Goal: Task Accomplishment & Management: Use online tool/utility

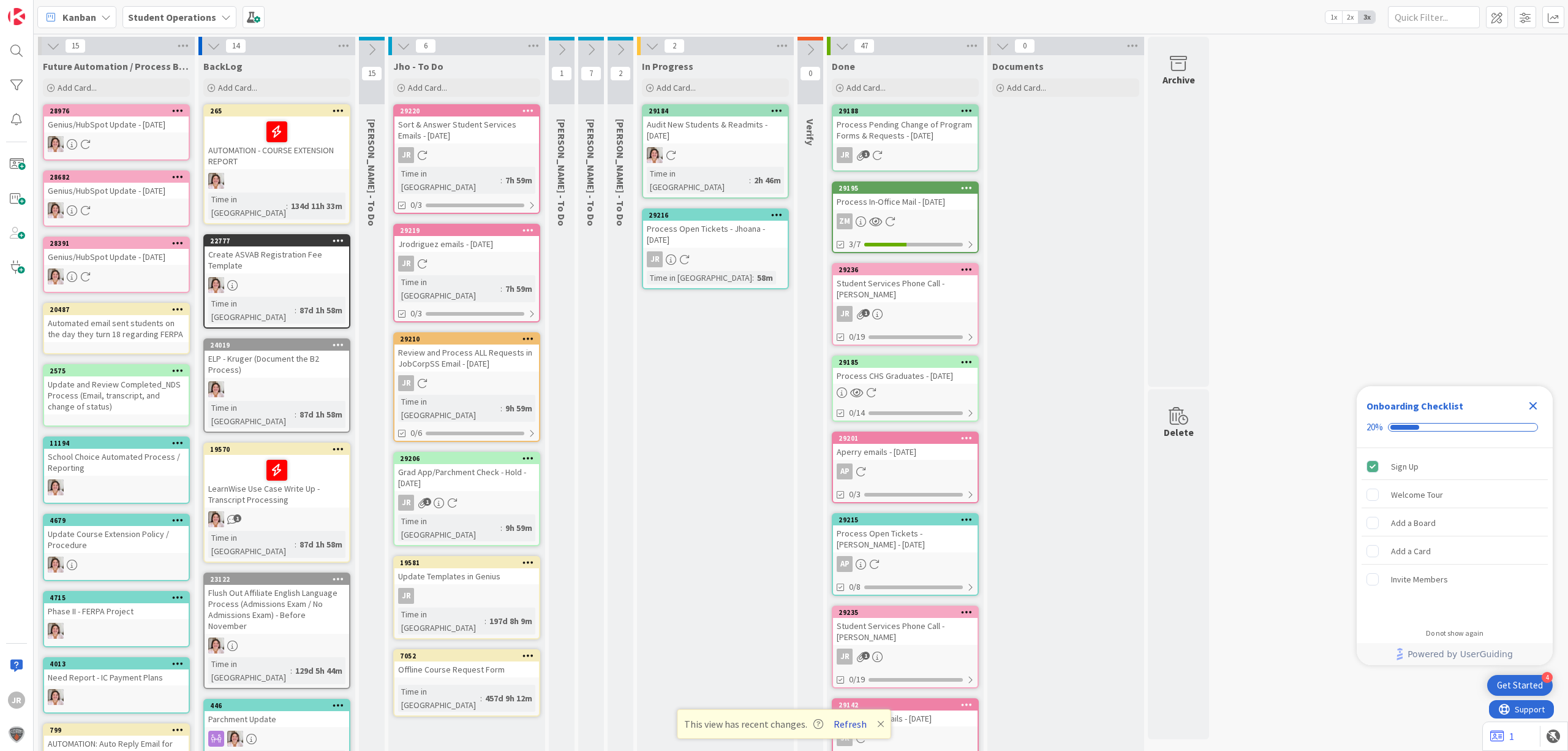
click at [846, 725] on button "Refresh" at bounding box center [850, 724] width 41 height 16
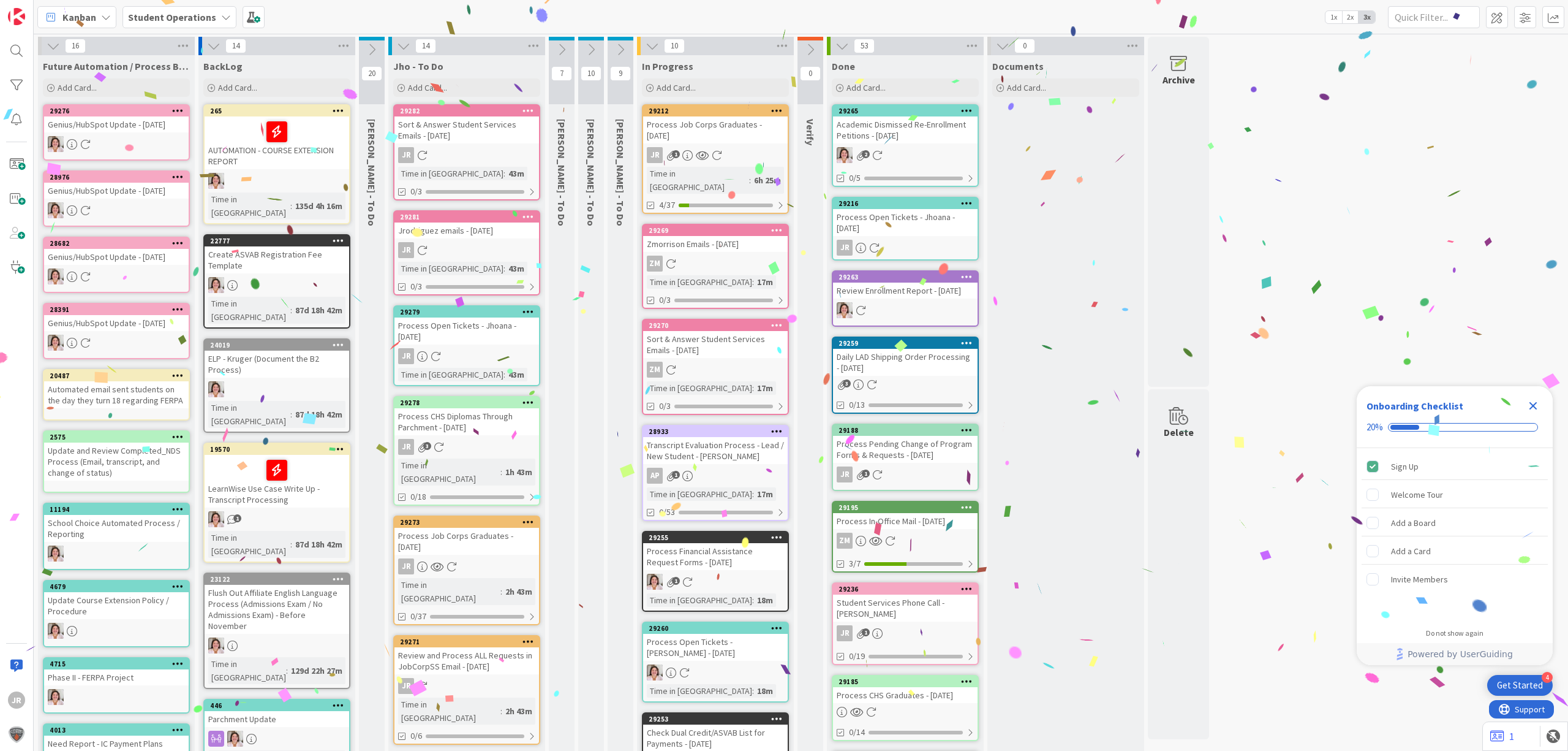
click at [733, 123] on div "Process Job Corps Graduates - 10/06/2025" at bounding box center [715, 130] width 144 height 27
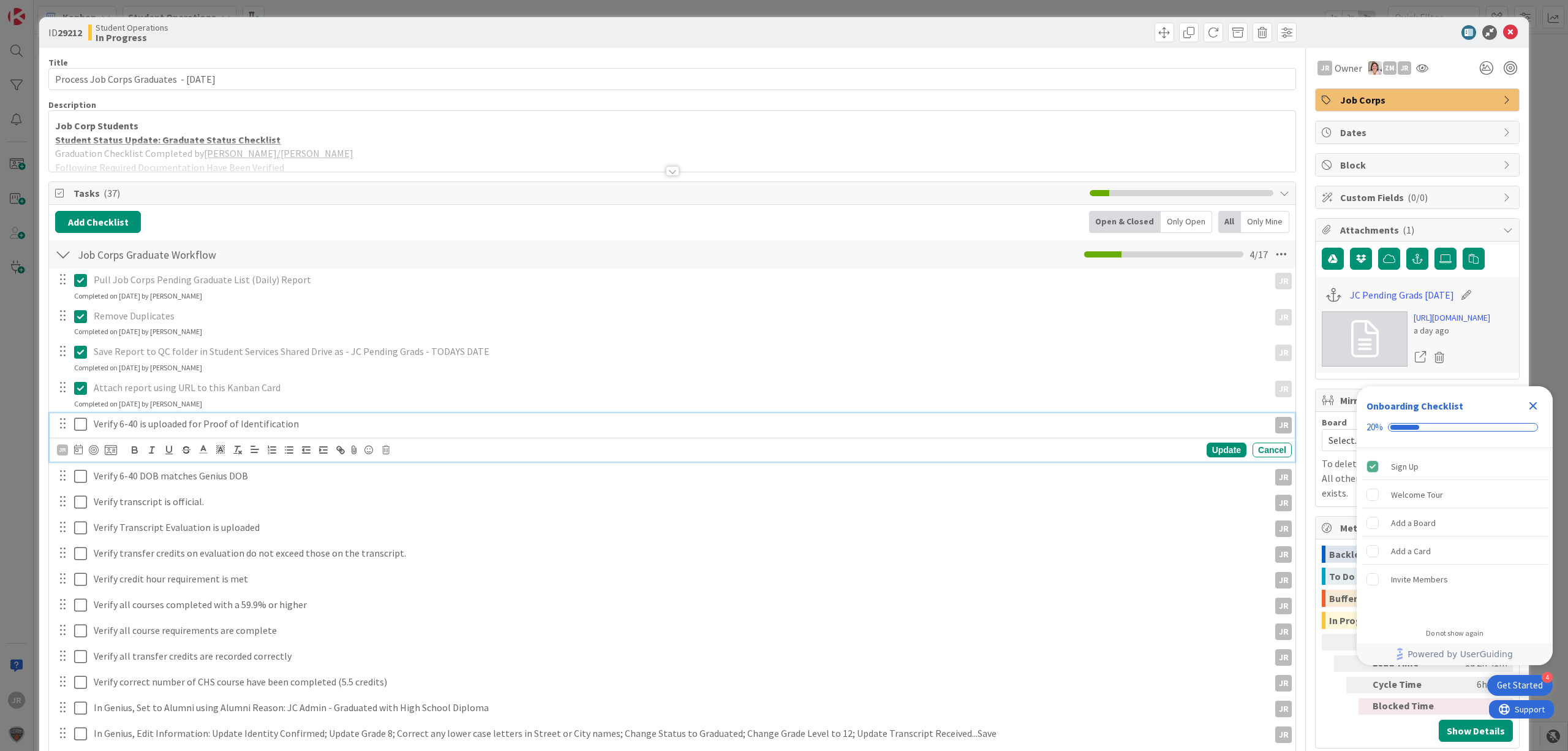
click at [75, 420] on icon at bounding box center [80, 424] width 13 height 15
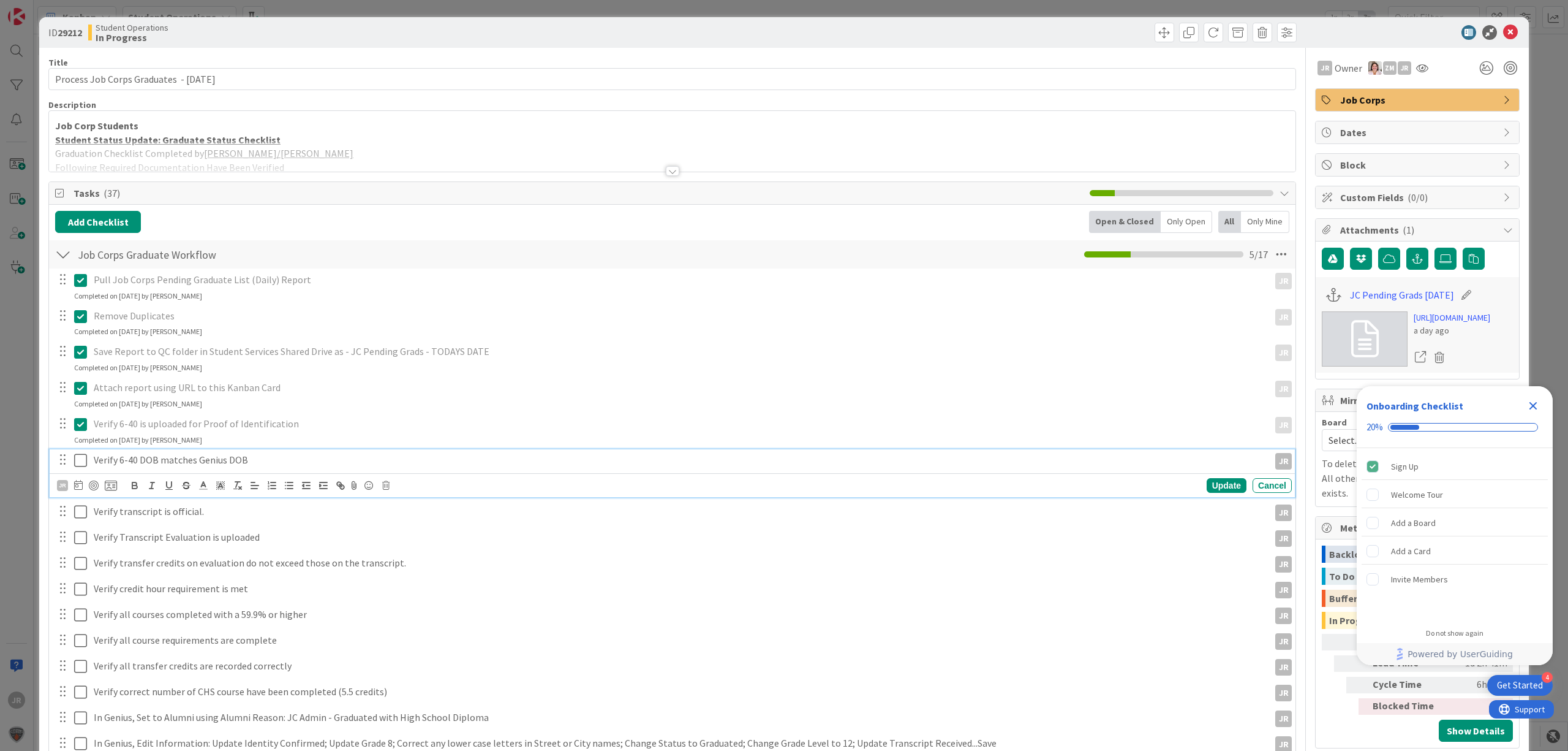
click at [84, 455] on icon at bounding box center [80, 460] width 13 height 15
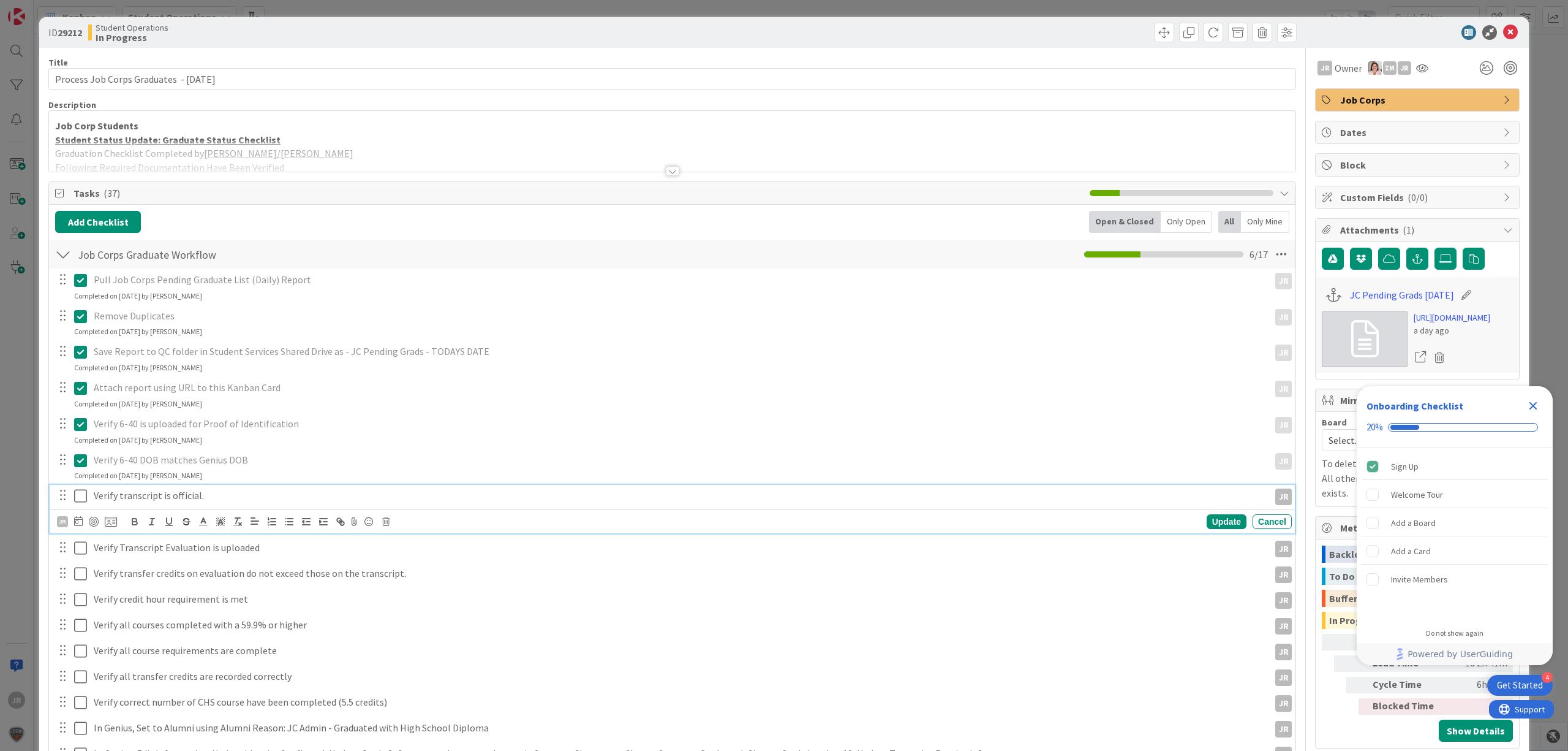
click at [82, 490] on icon at bounding box center [80, 495] width 13 height 15
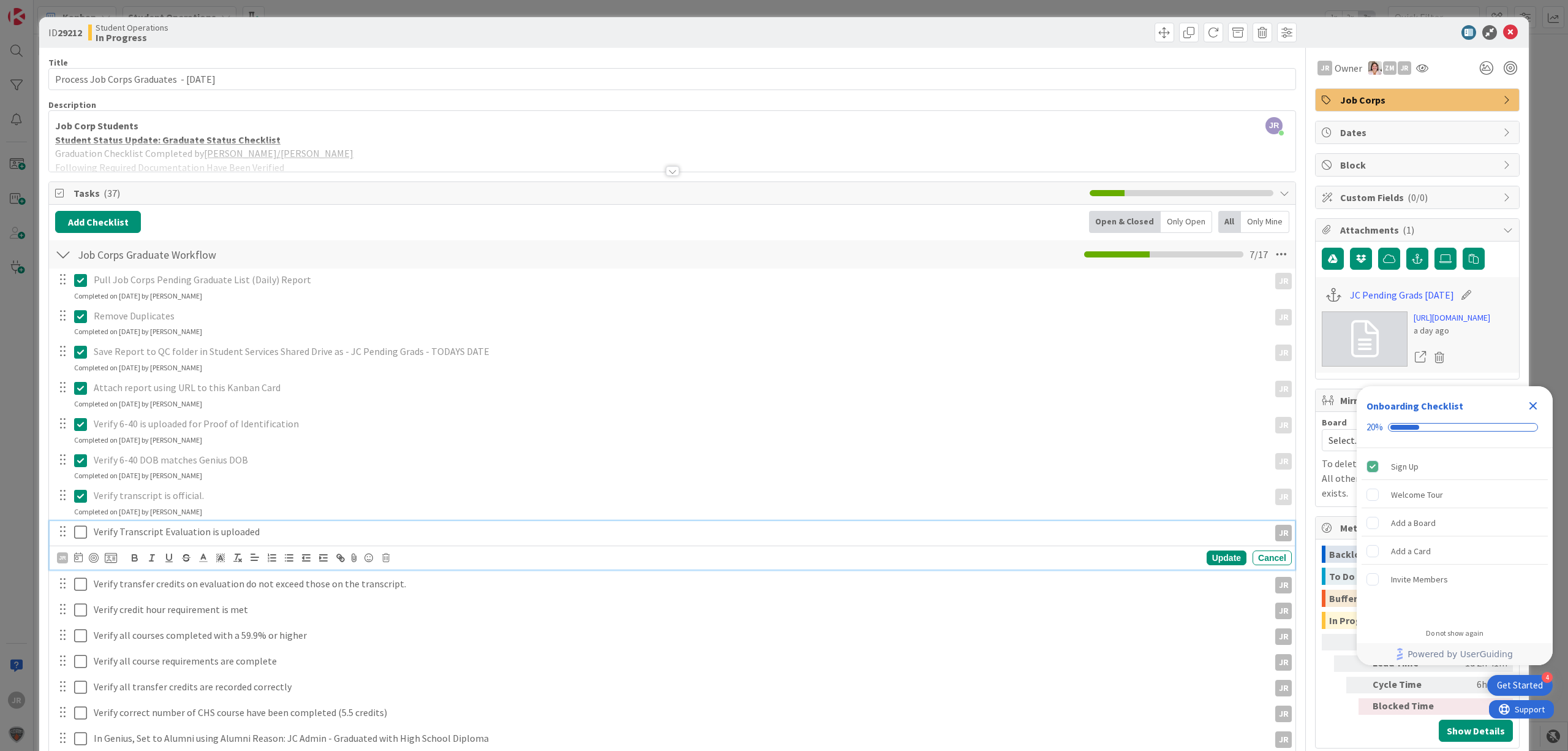
click at [81, 533] on icon at bounding box center [80, 532] width 13 height 15
click at [84, 571] on icon at bounding box center [80, 568] width 13 height 15
click at [84, 589] on div "Completed on 10/07/2025 by Jhoana Rodriguez" at bounding box center [137, 584] width 128 height 11
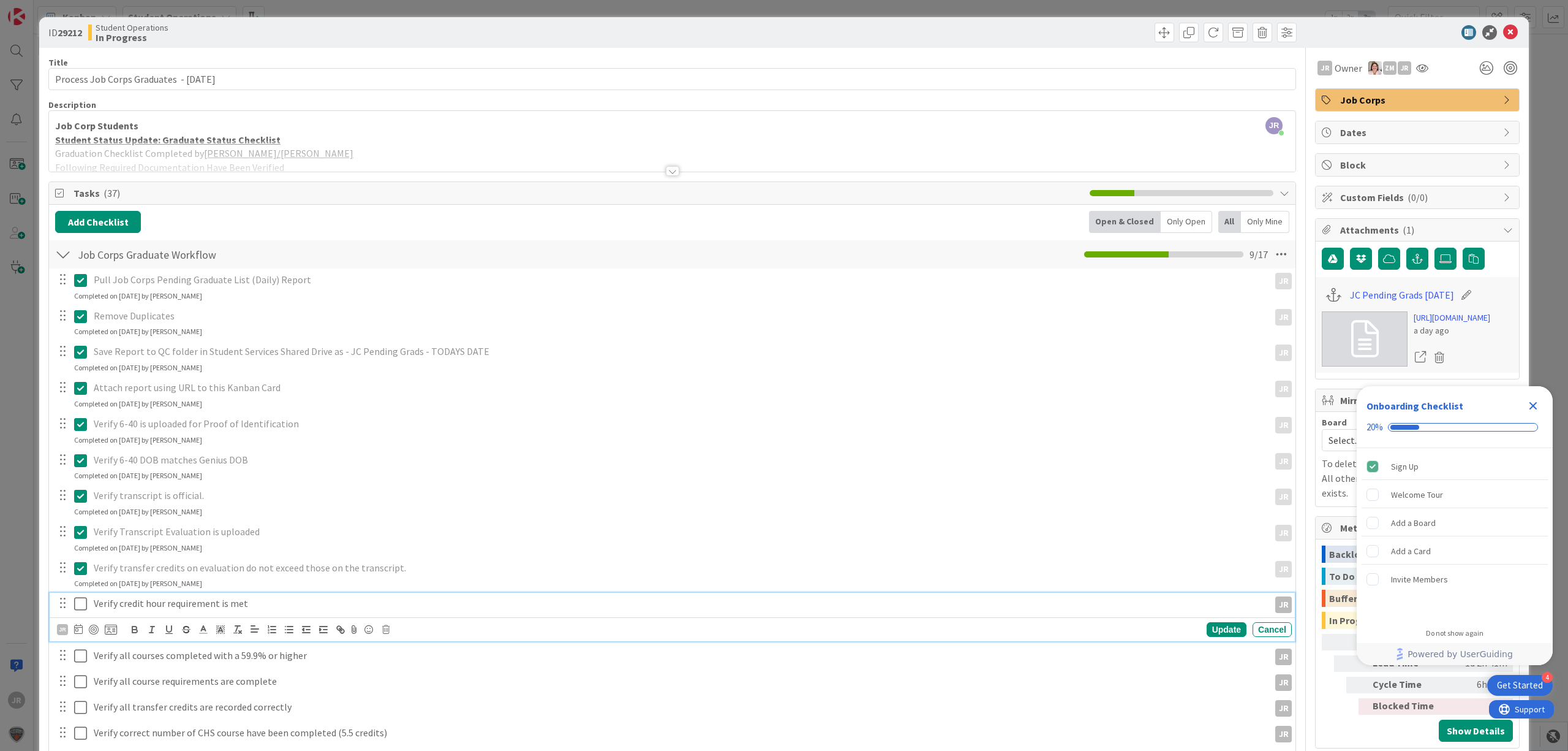
click at [81, 605] on icon at bounding box center [80, 604] width 13 height 15
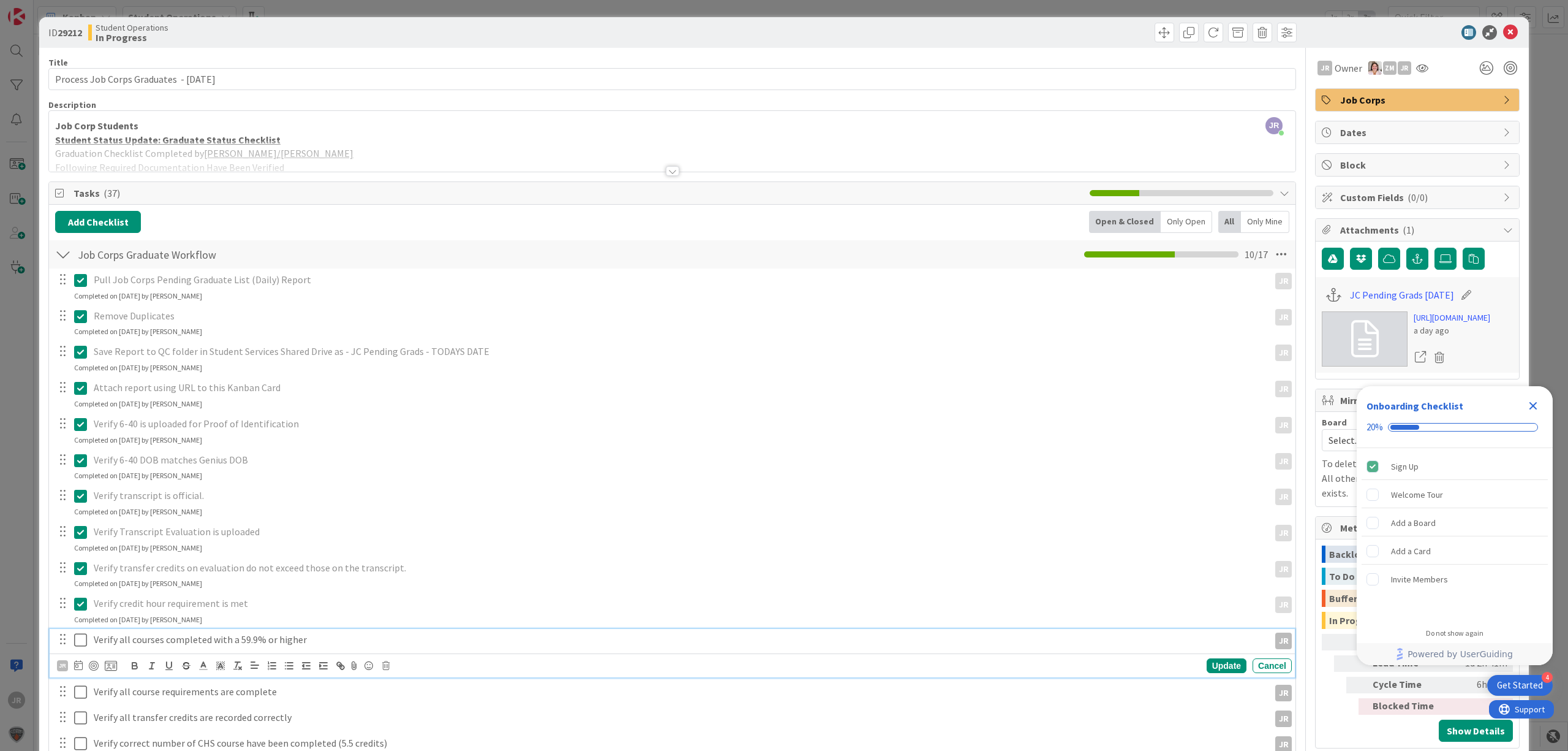
click at [77, 636] on icon at bounding box center [80, 640] width 13 height 15
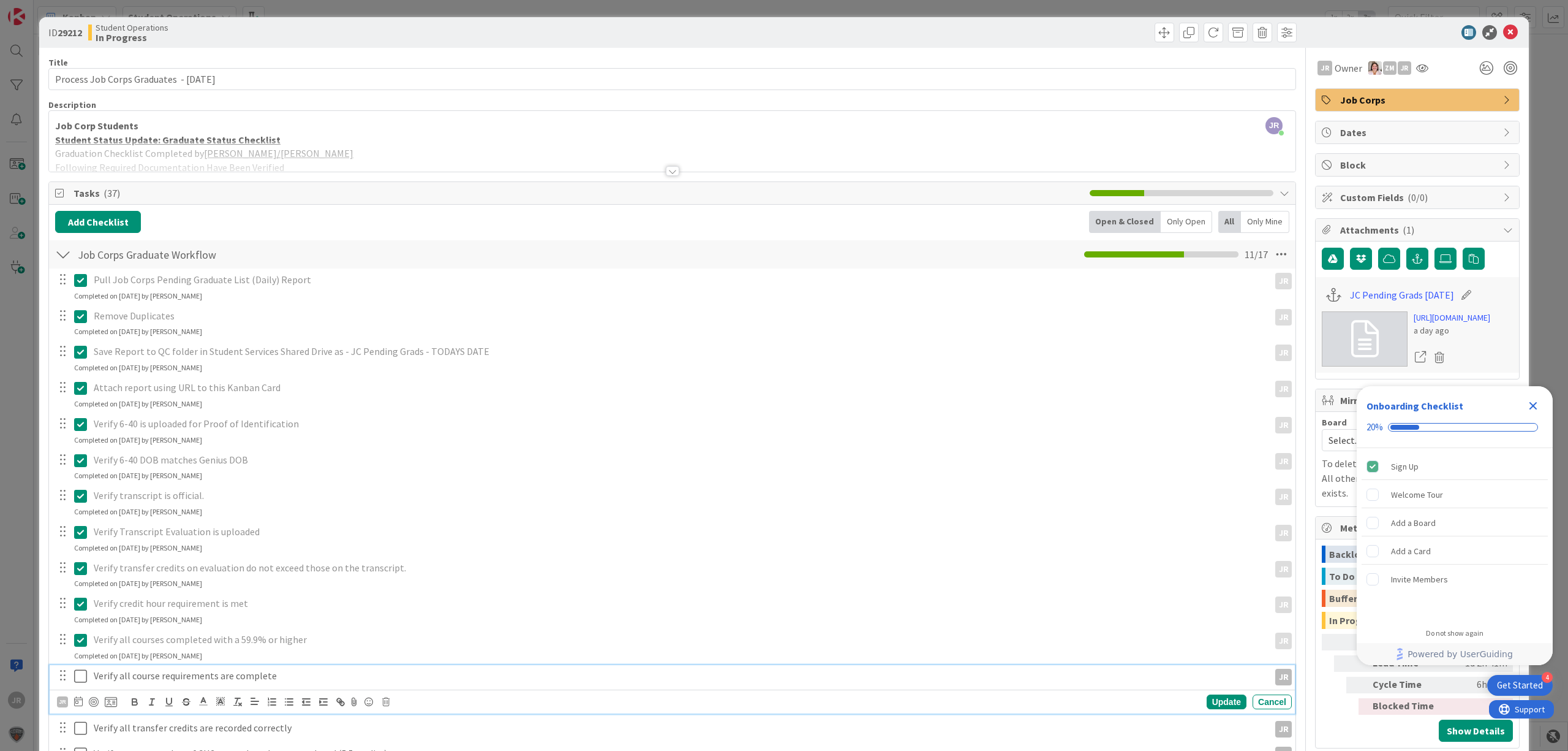
click at [79, 669] on icon at bounding box center [80, 676] width 13 height 15
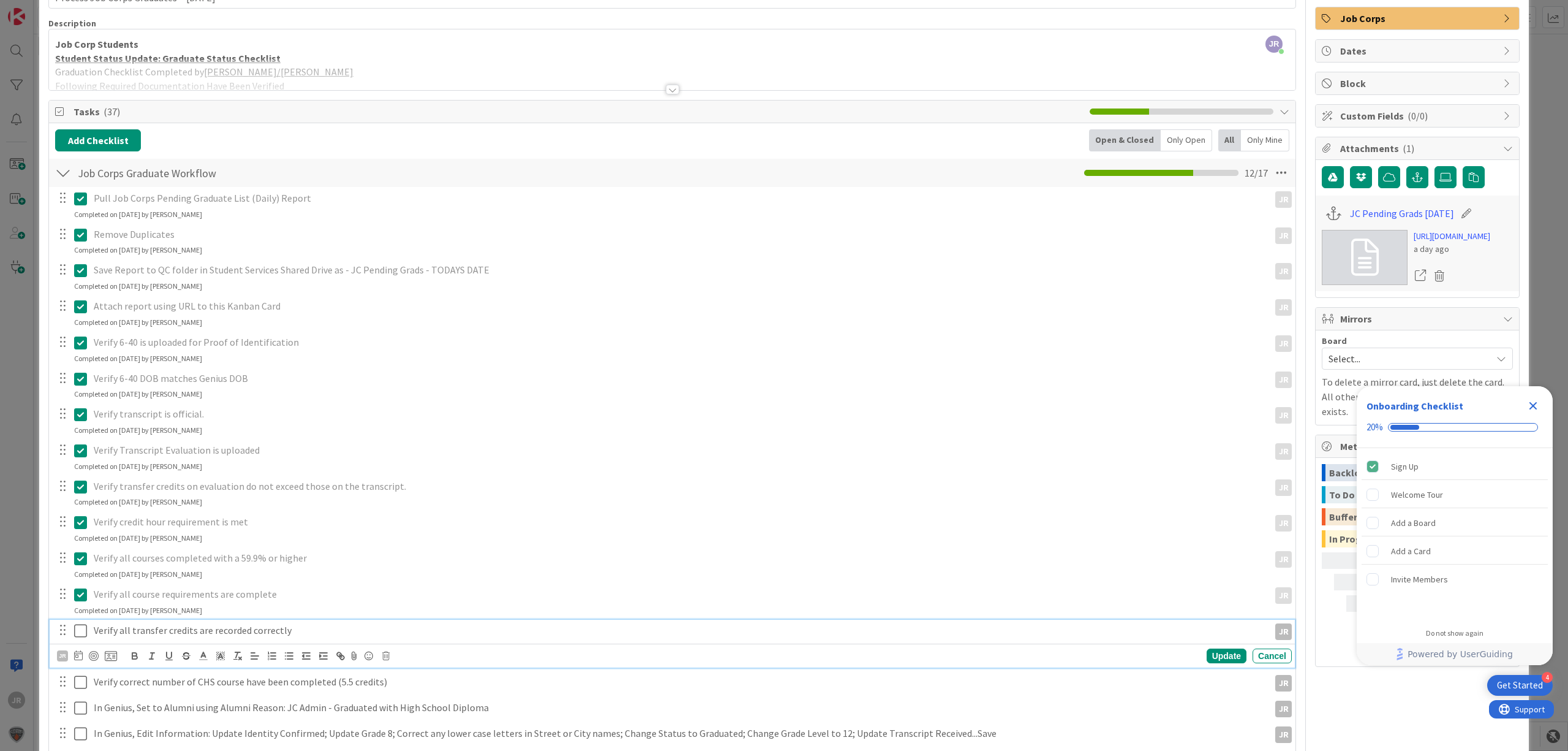
click at [81, 628] on icon at bounding box center [80, 630] width 13 height 15
click at [84, 667] on icon at bounding box center [80, 666] width 13 height 15
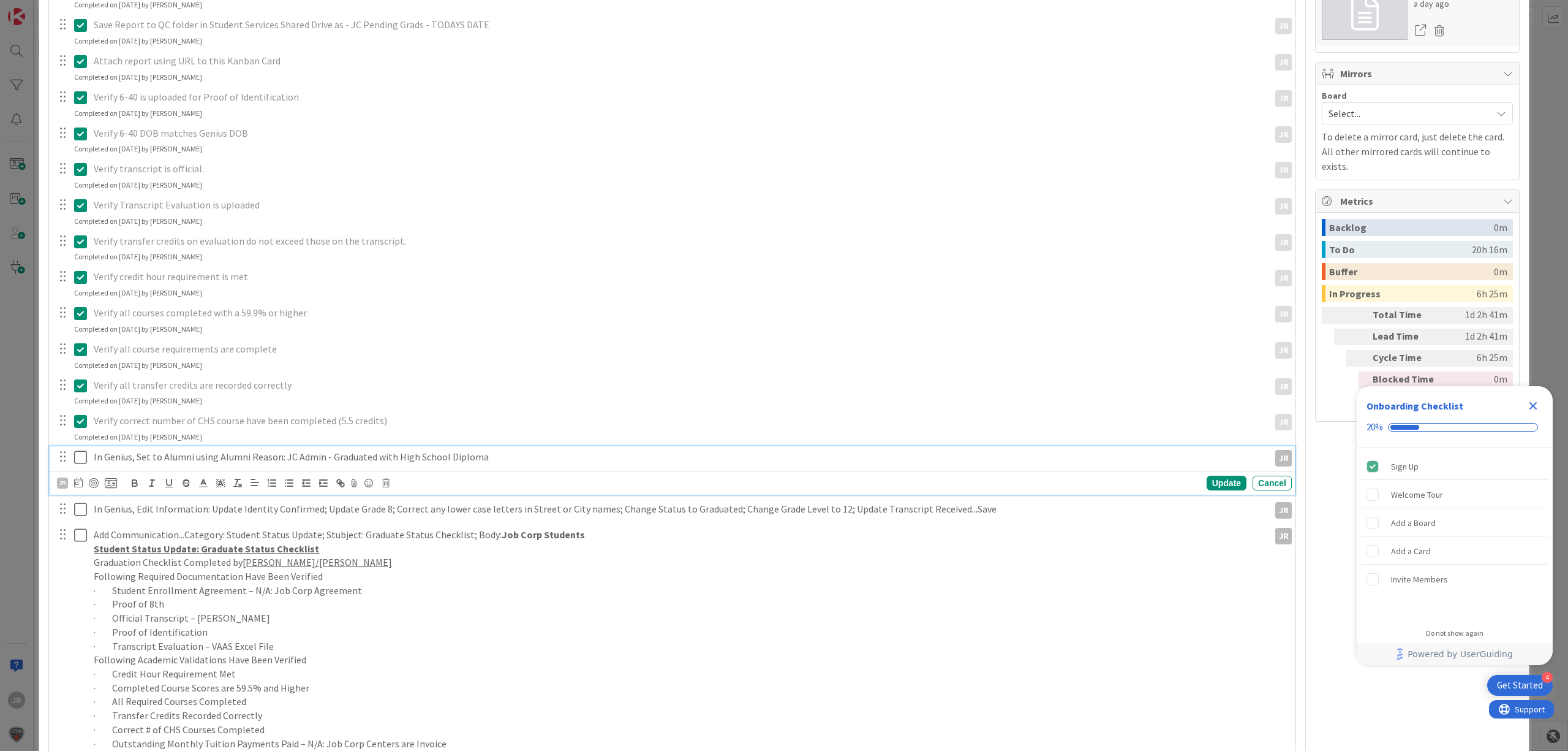
click at [84, 458] on icon at bounding box center [80, 457] width 13 height 15
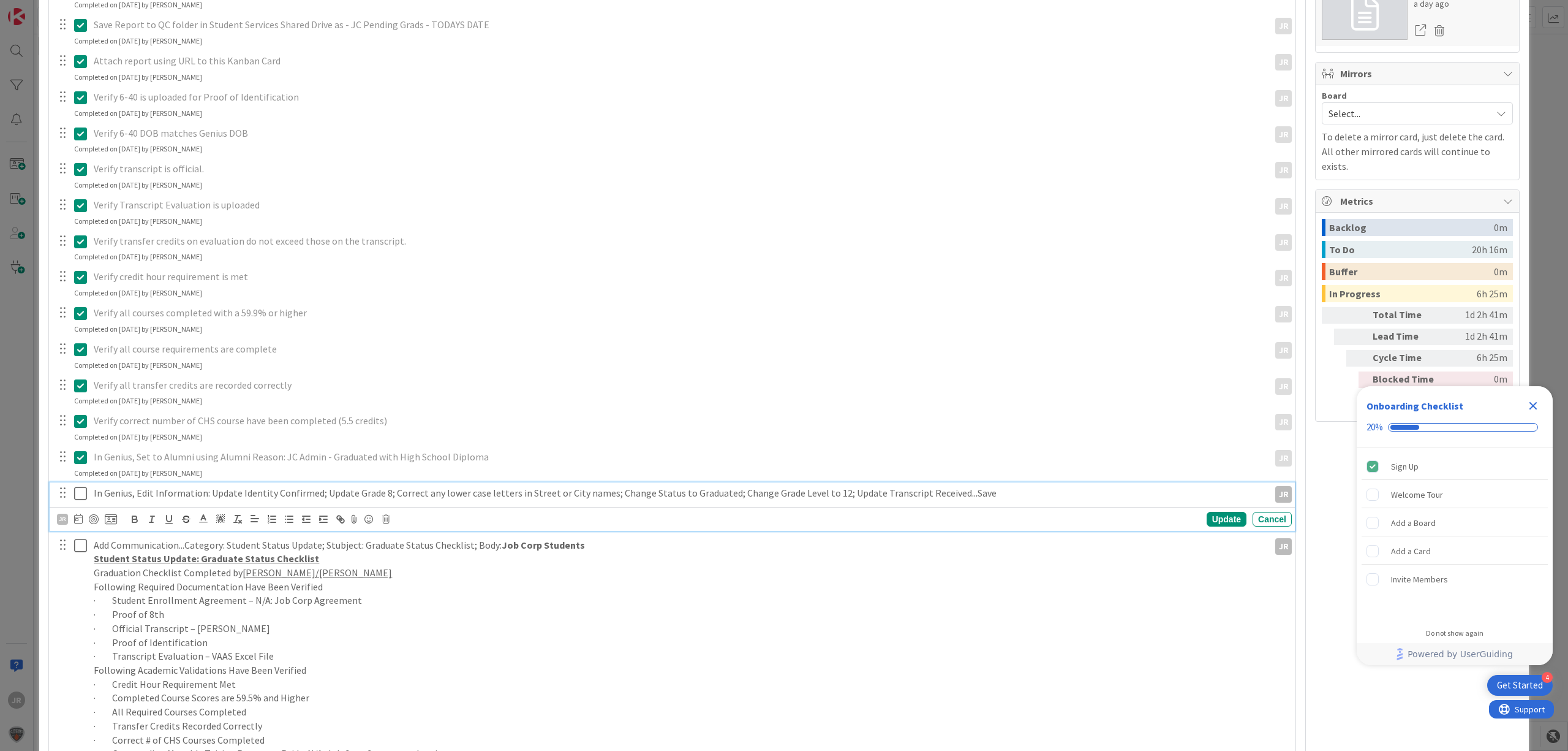
click at [82, 491] on icon at bounding box center [80, 493] width 13 height 15
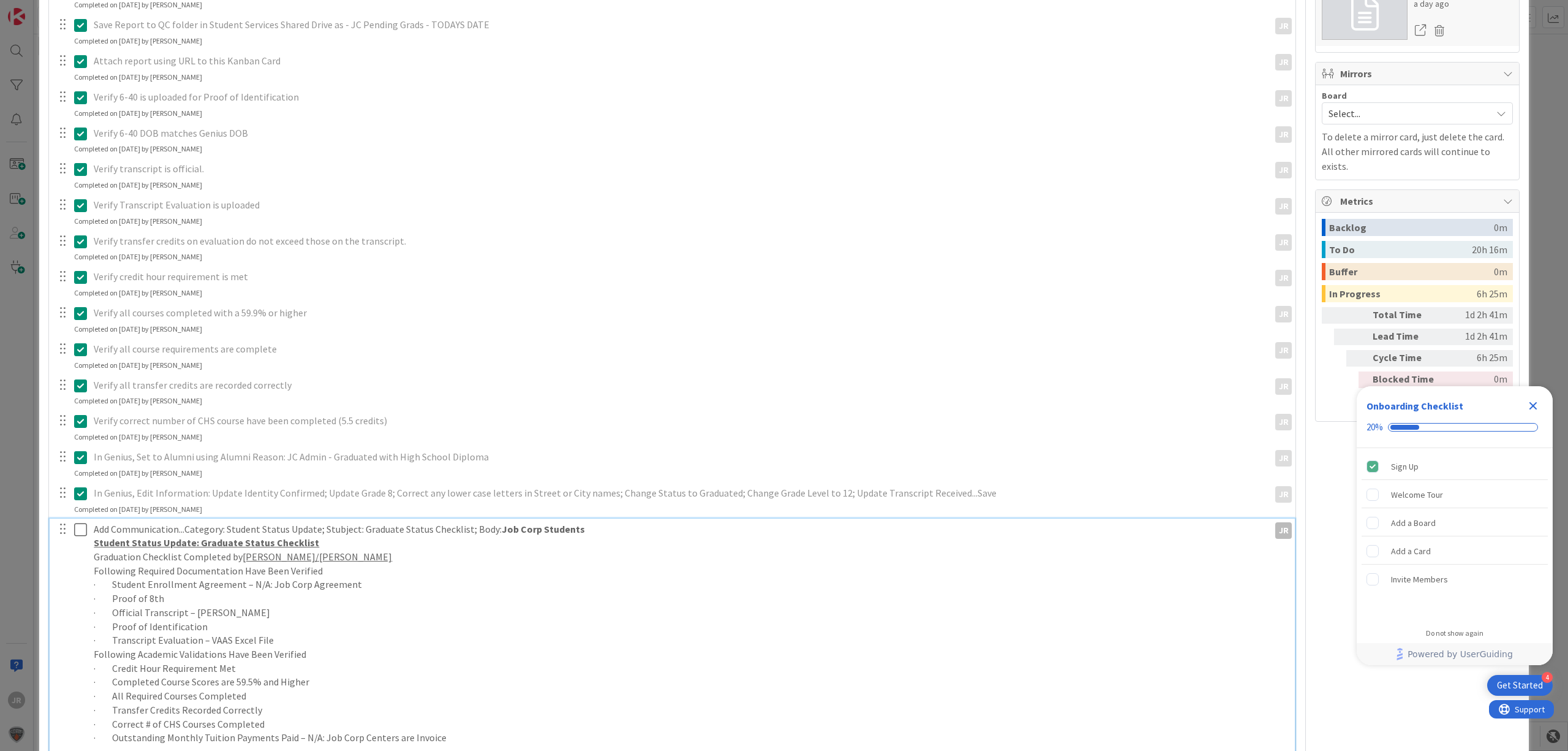
click at [79, 537] on icon at bounding box center [80, 529] width 13 height 15
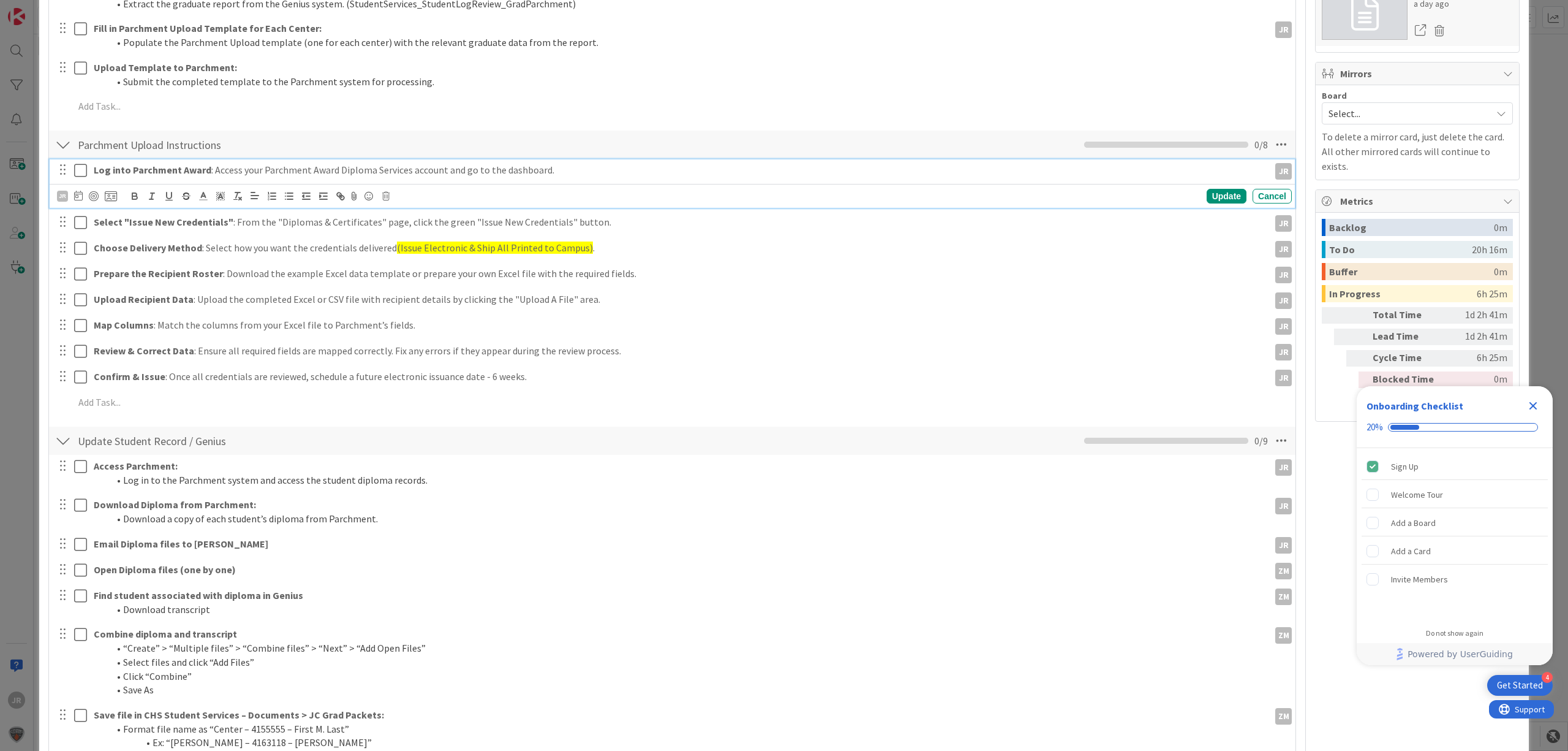
click at [78, 167] on icon at bounding box center [80, 170] width 13 height 15
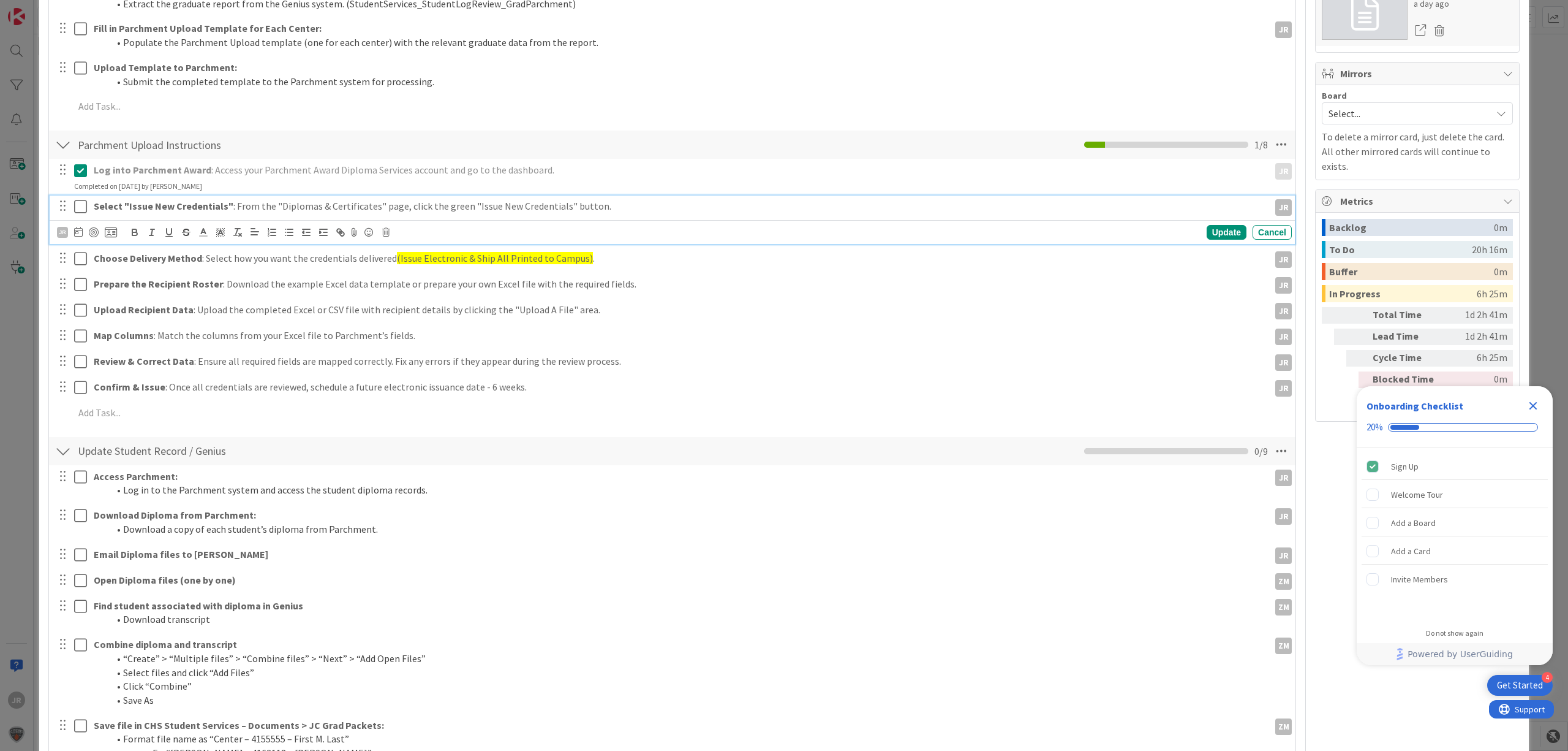
click at [84, 206] on icon at bounding box center [80, 206] width 13 height 15
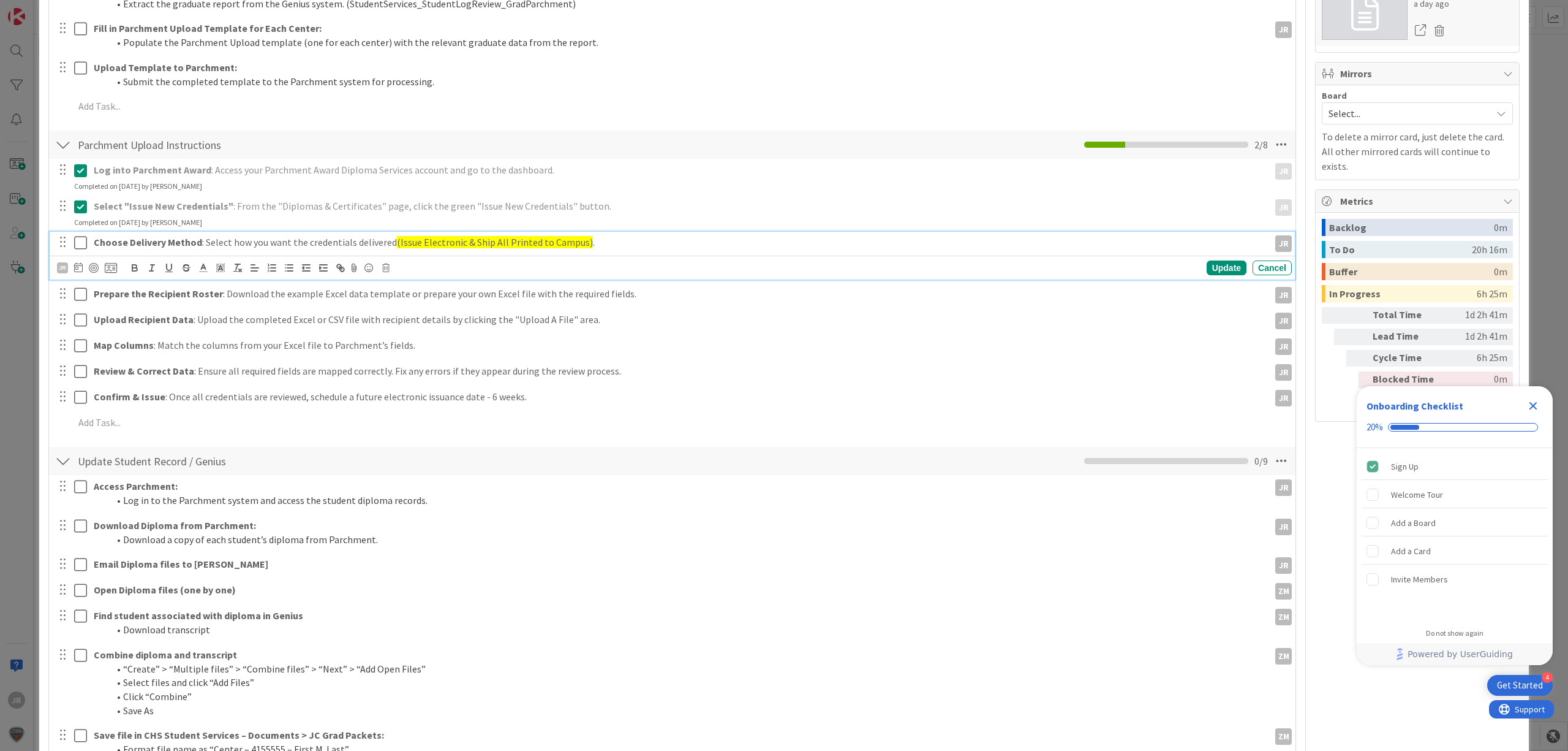
click at [82, 243] on icon at bounding box center [80, 242] width 13 height 15
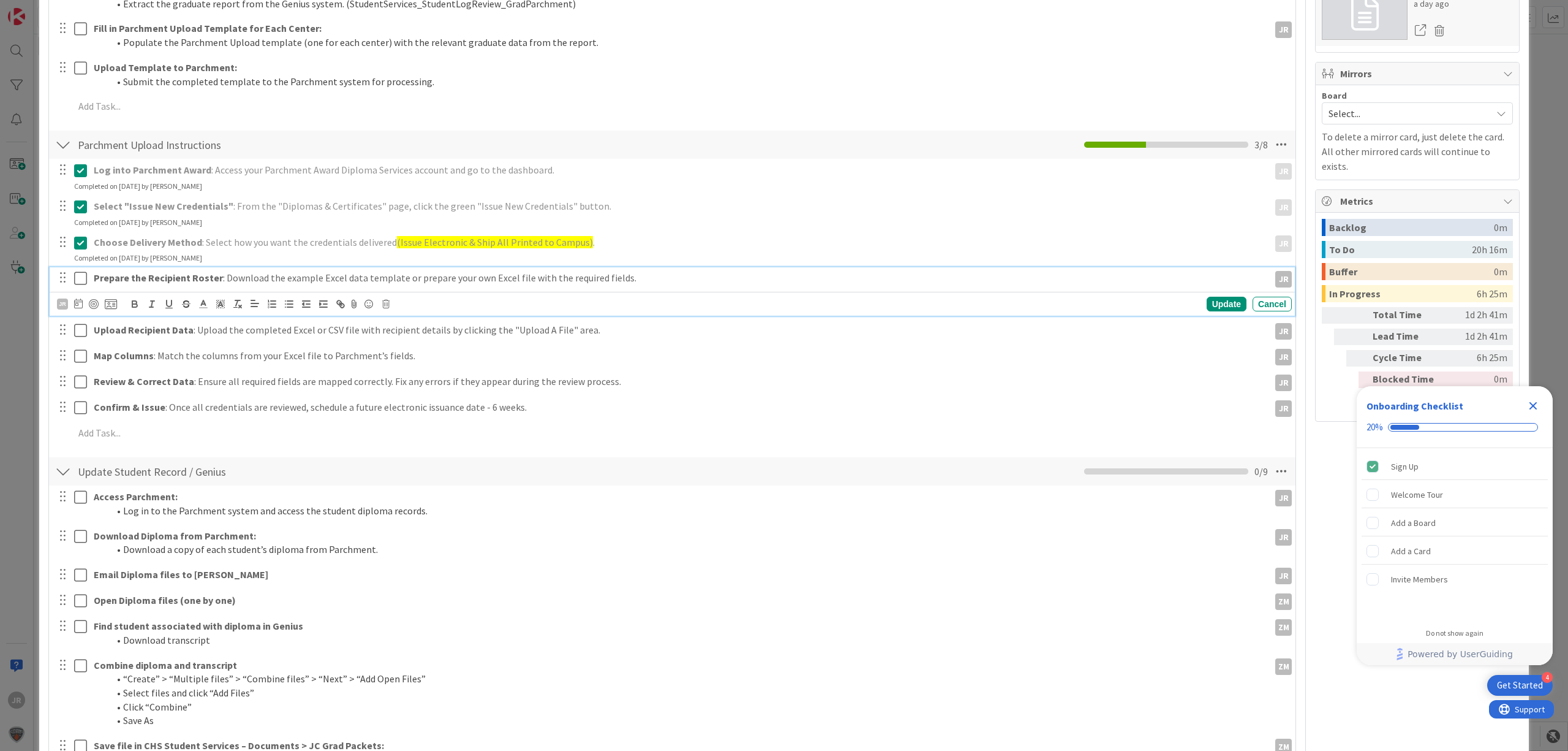
click at [81, 280] on icon at bounding box center [80, 278] width 13 height 15
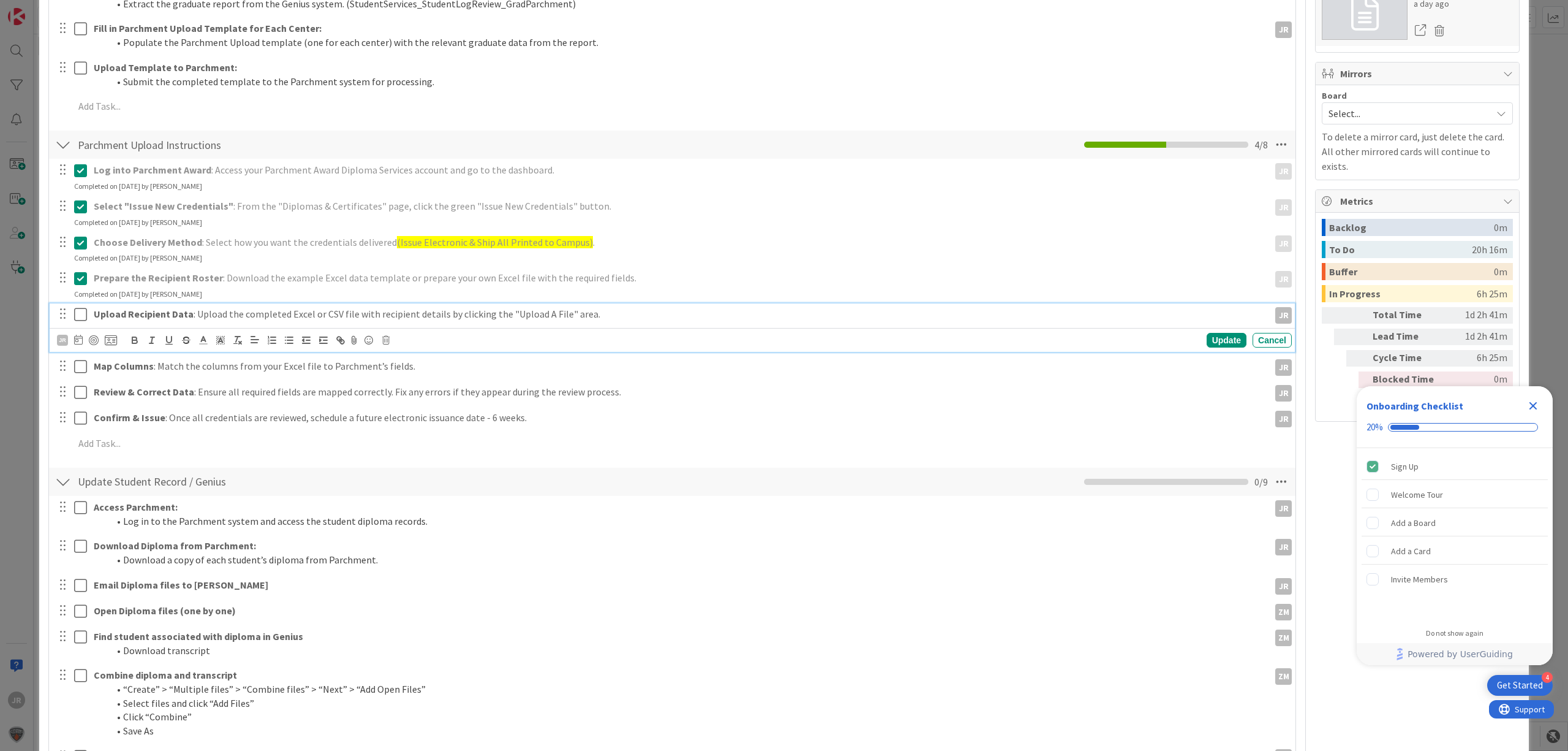
click at [81, 317] on icon at bounding box center [80, 314] width 13 height 15
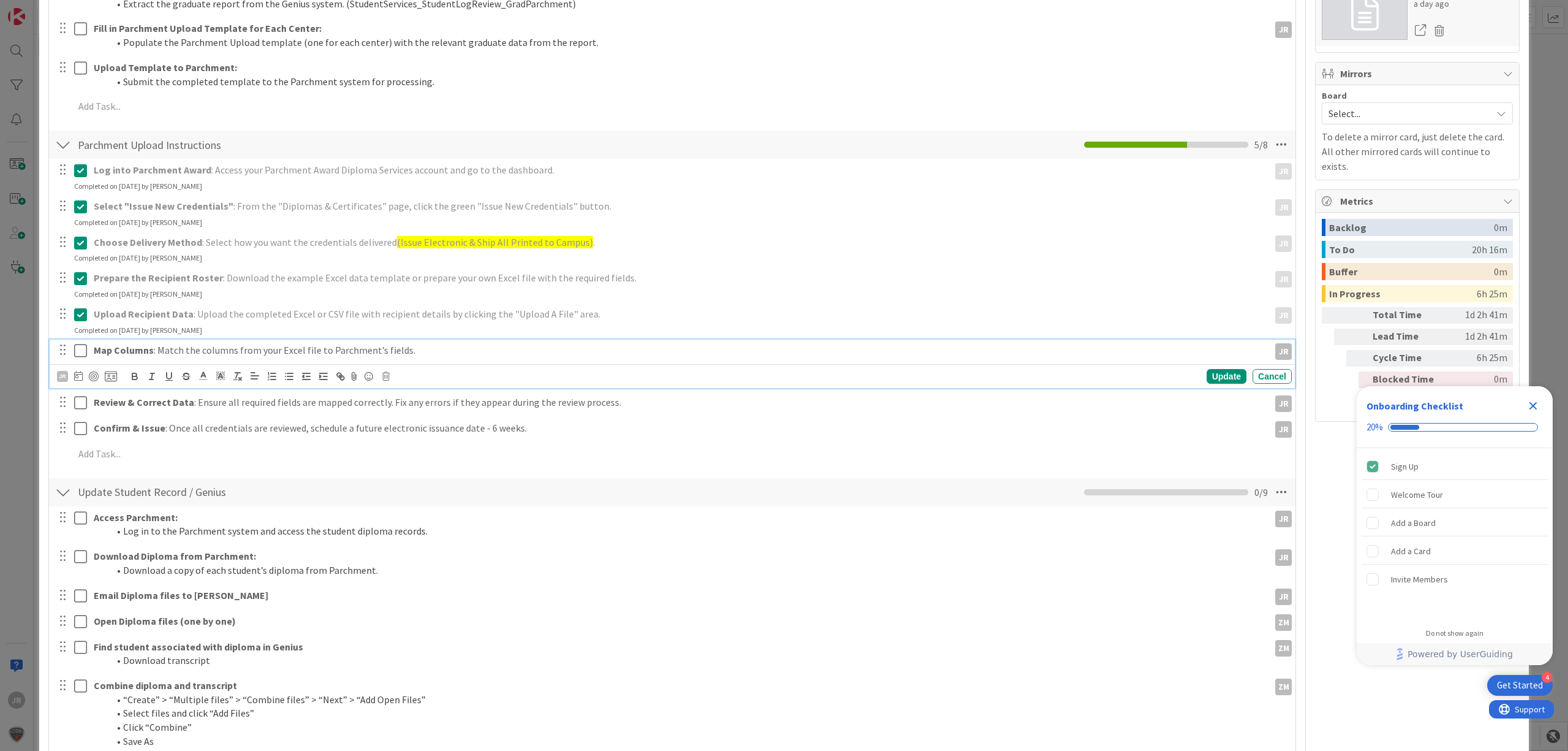
click at [84, 347] on icon at bounding box center [80, 350] width 13 height 15
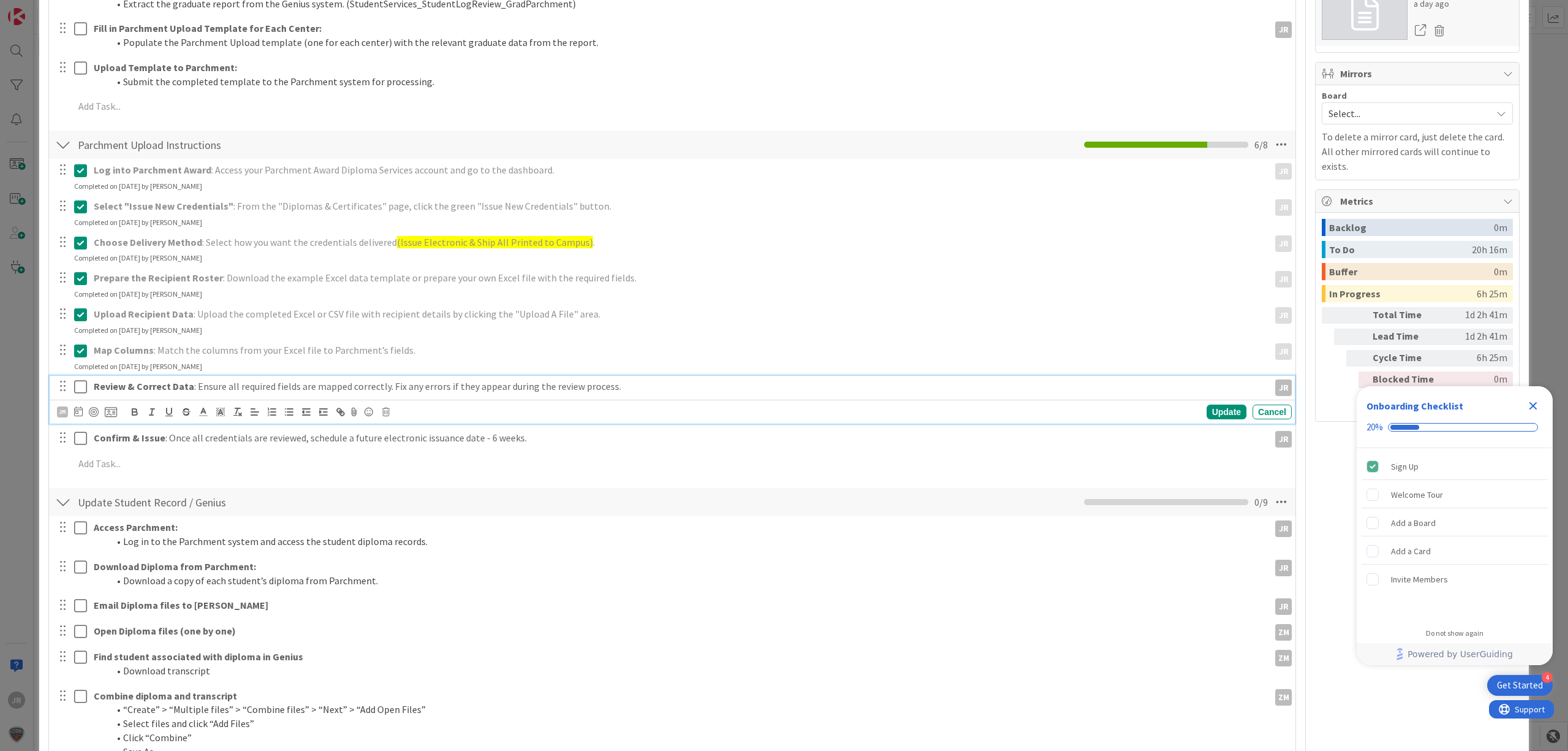
click at [84, 383] on icon at bounding box center [80, 386] width 13 height 15
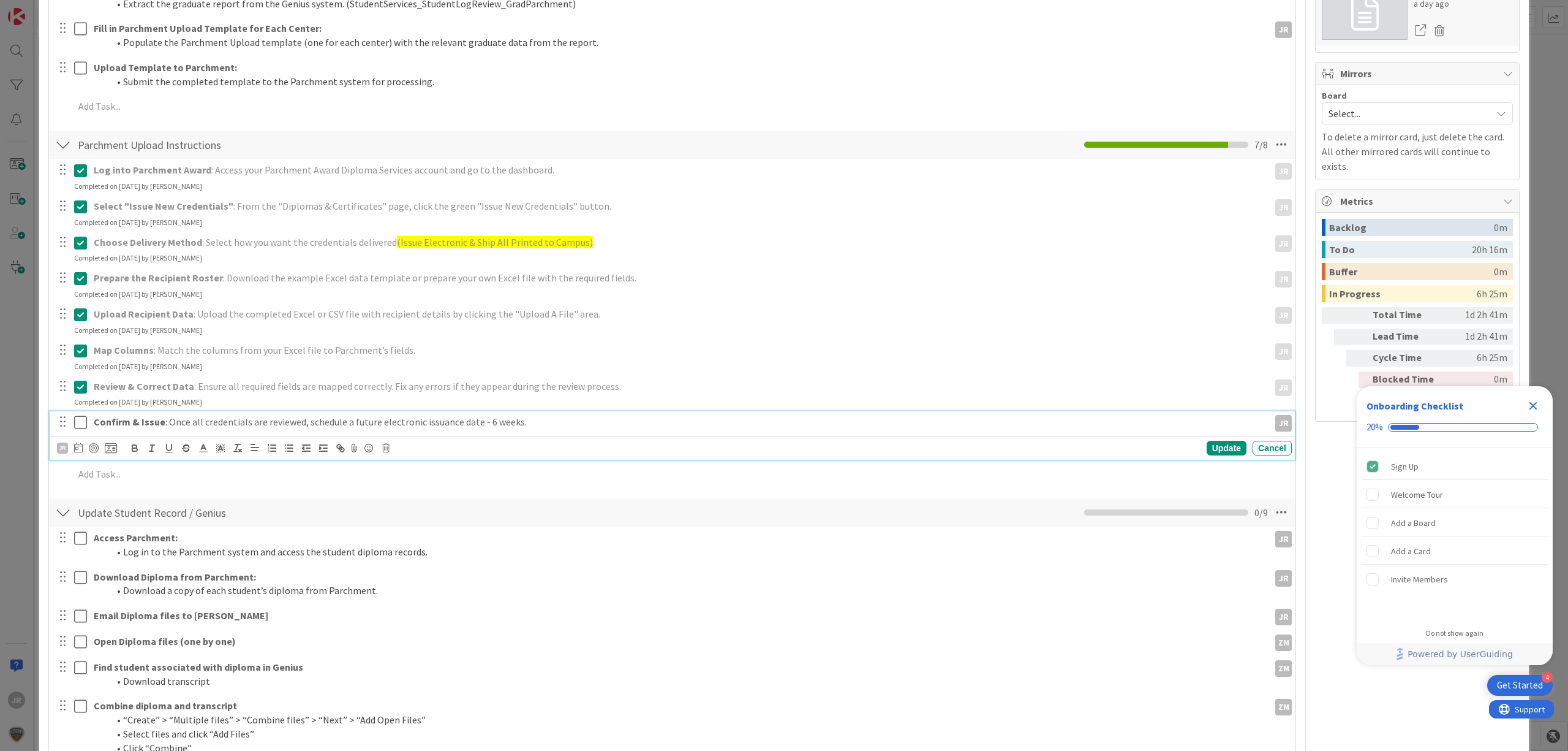
click at [81, 422] on icon at bounding box center [80, 422] width 13 height 15
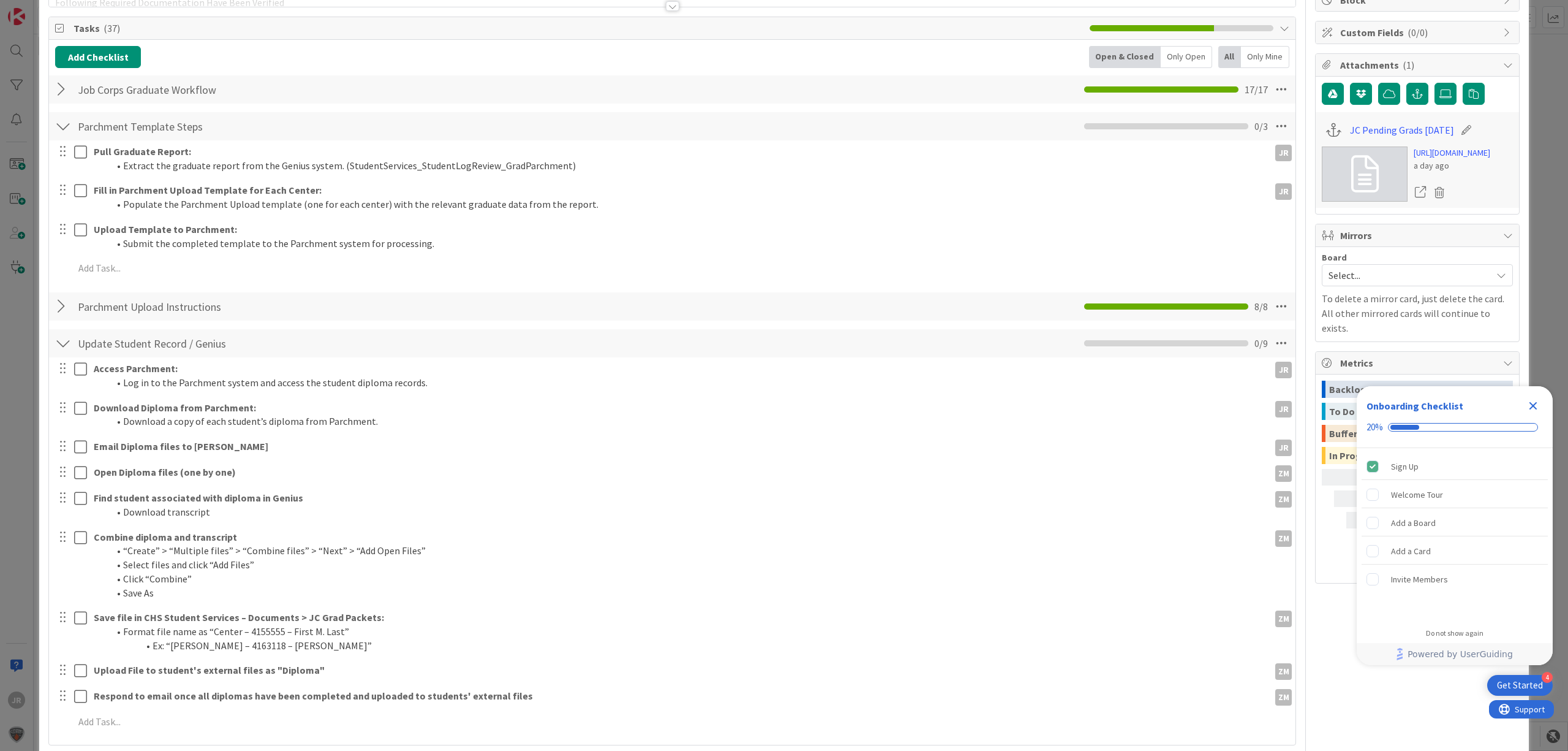
scroll to position [158, 0]
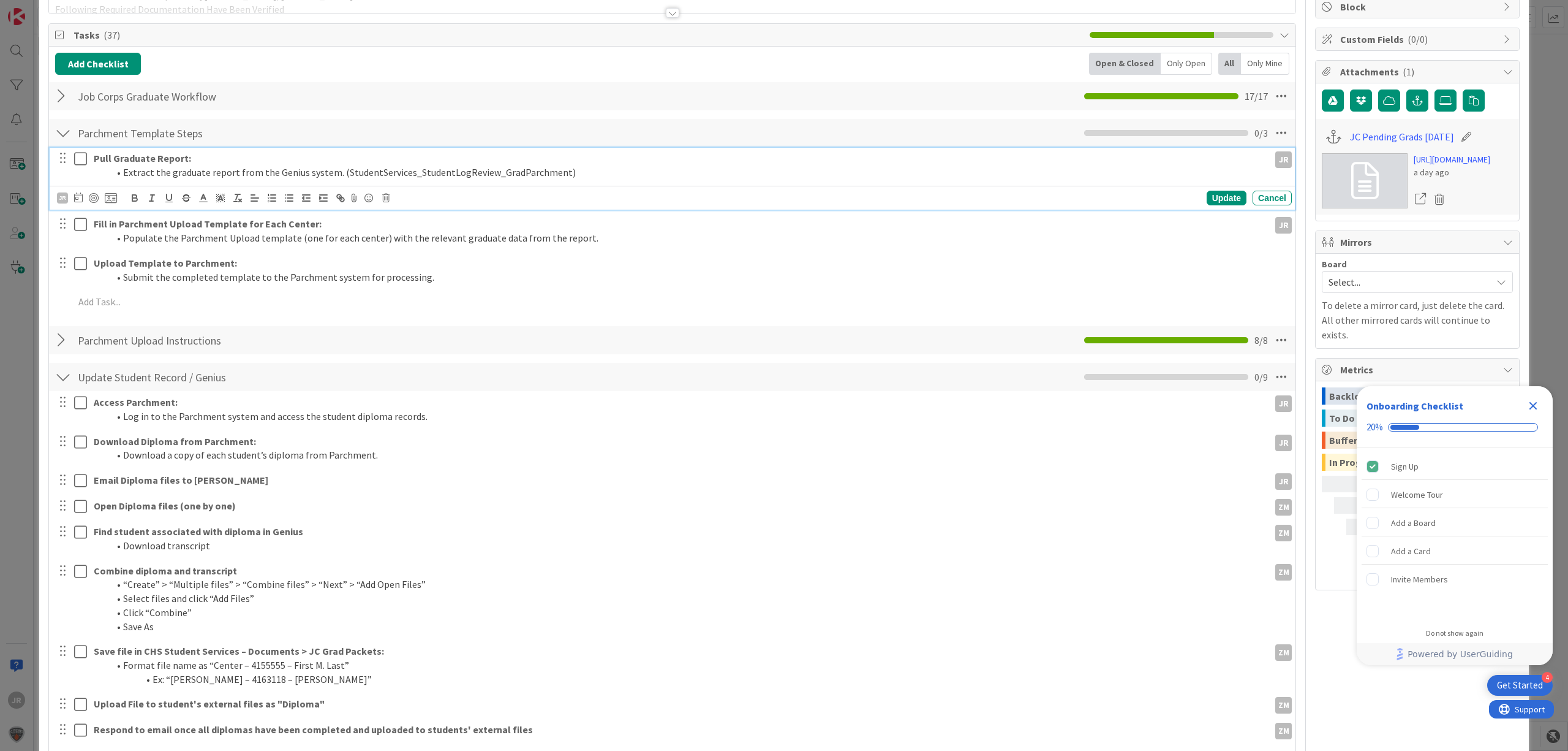
click at [79, 158] on icon at bounding box center [80, 159] width 13 height 15
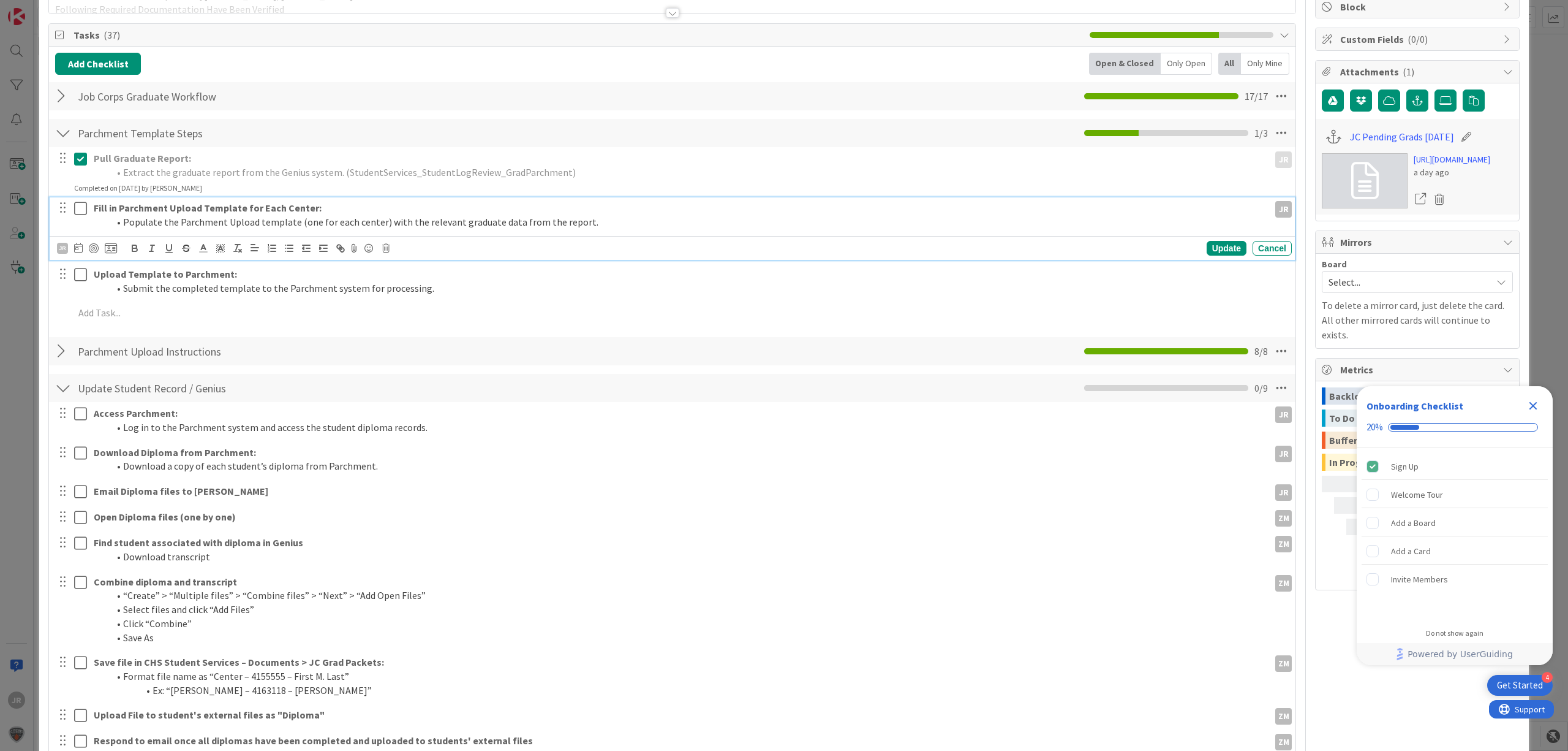
click at [82, 207] on icon at bounding box center [80, 208] width 13 height 15
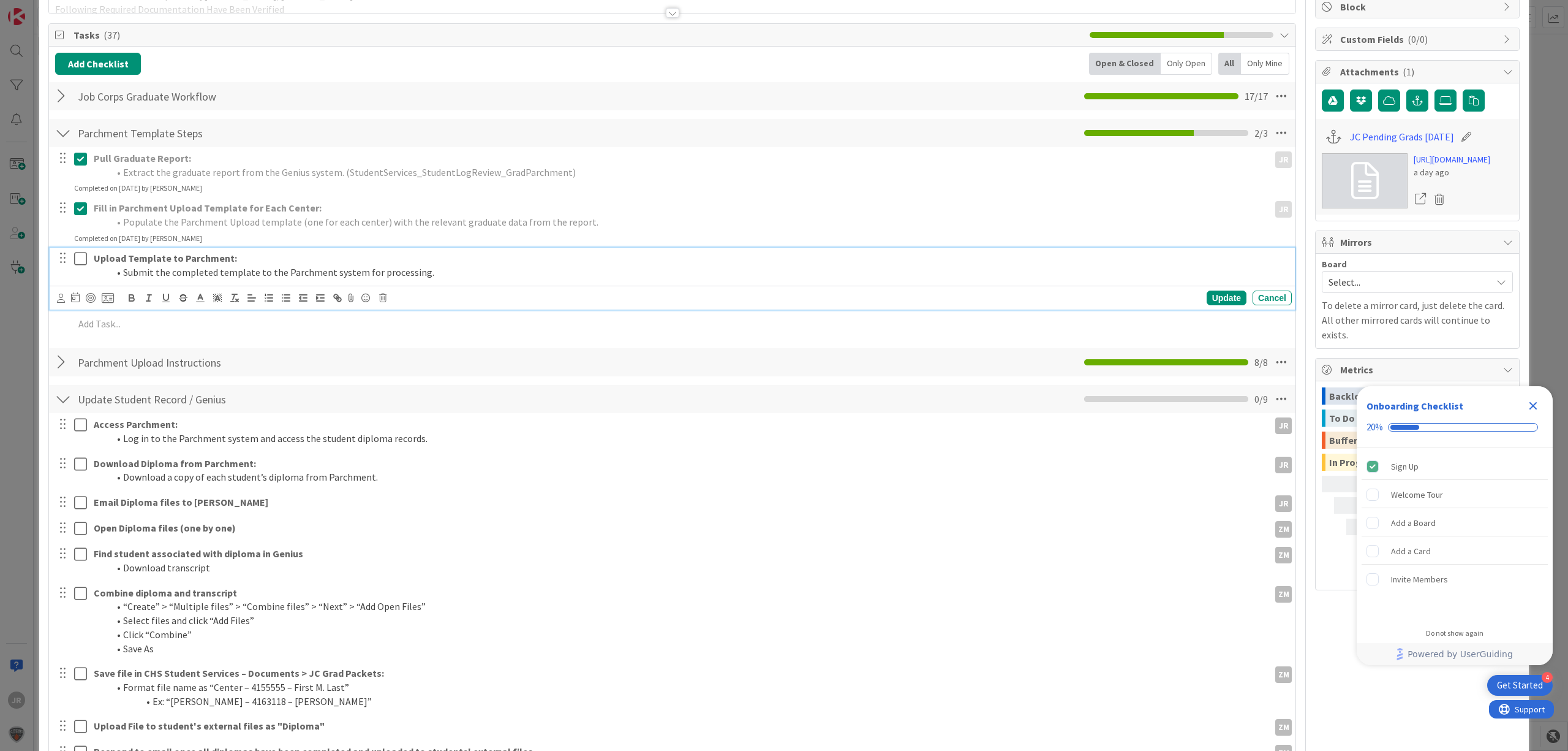
click at [84, 253] on icon at bounding box center [80, 258] width 13 height 15
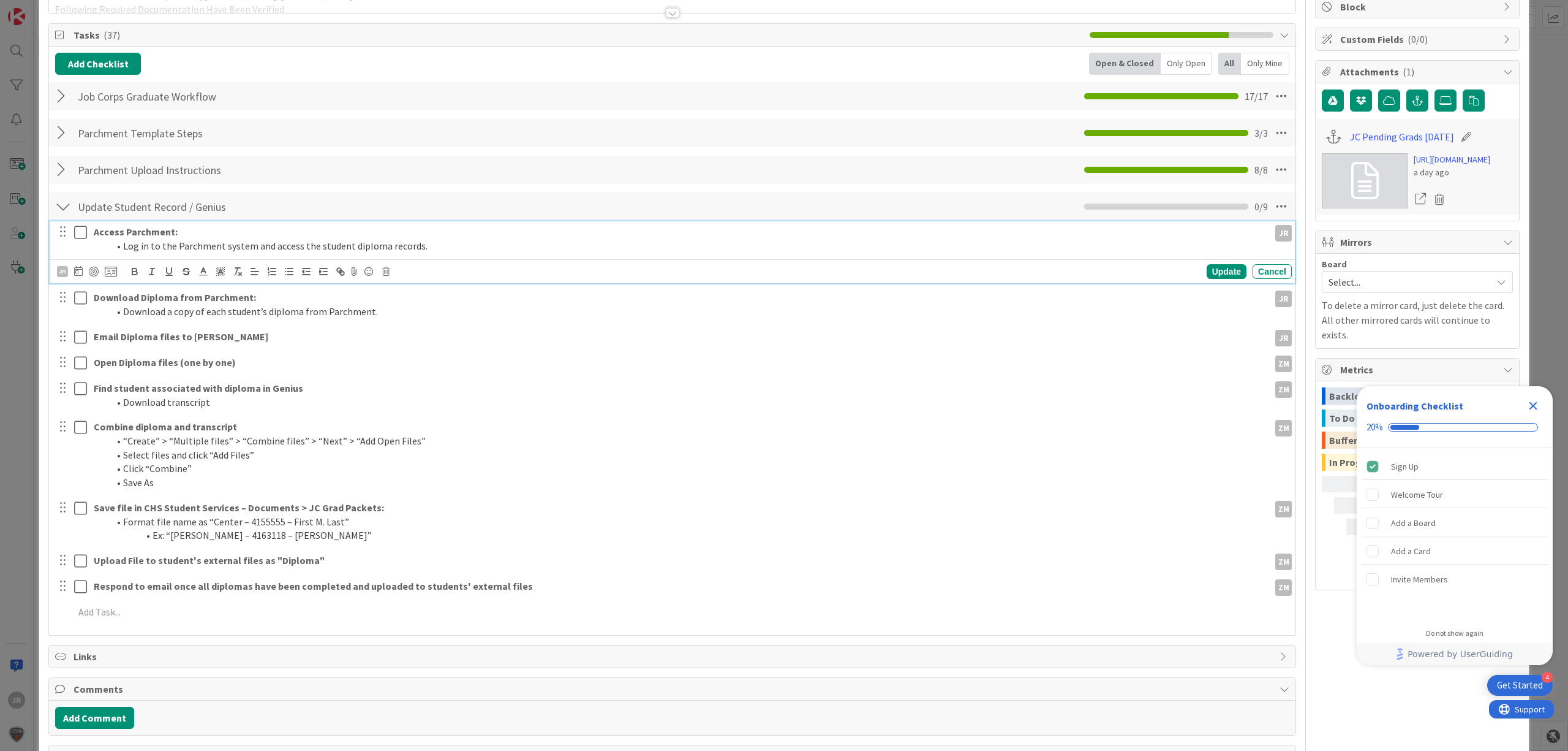
click at [85, 233] on icon at bounding box center [80, 232] width 13 height 15
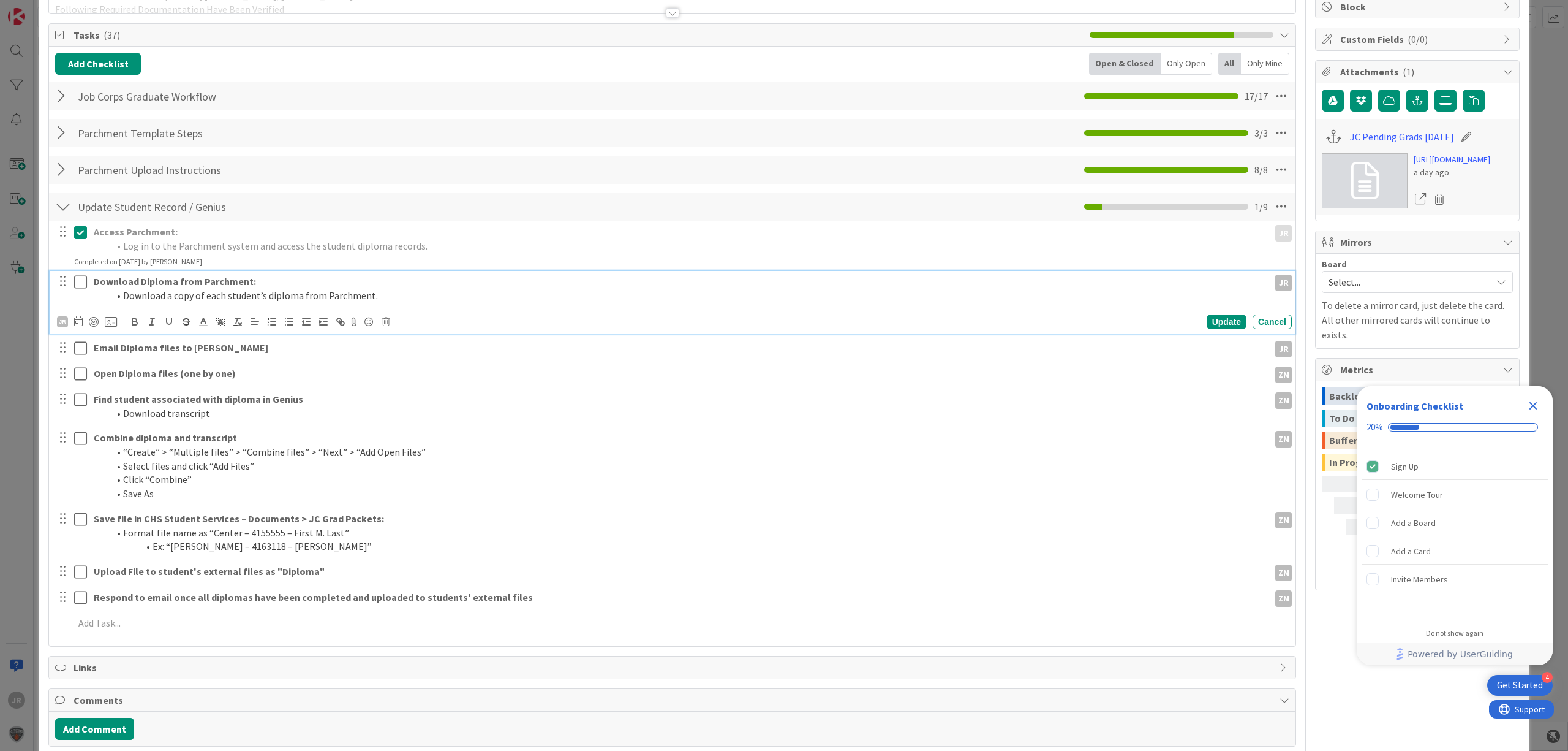
click at [84, 280] on icon at bounding box center [80, 282] width 13 height 15
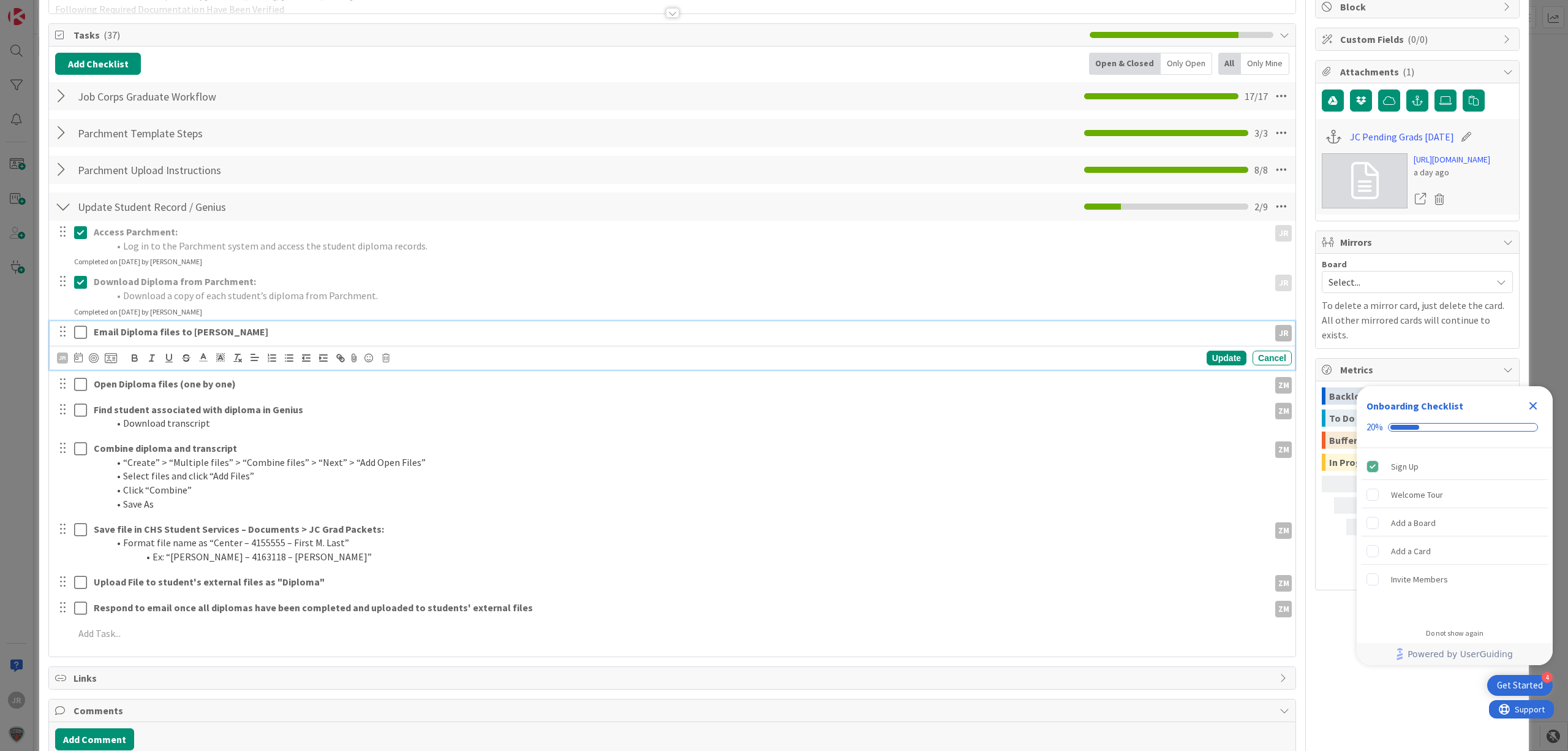
click at [78, 325] on icon at bounding box center [80, 332] width 13 height 15
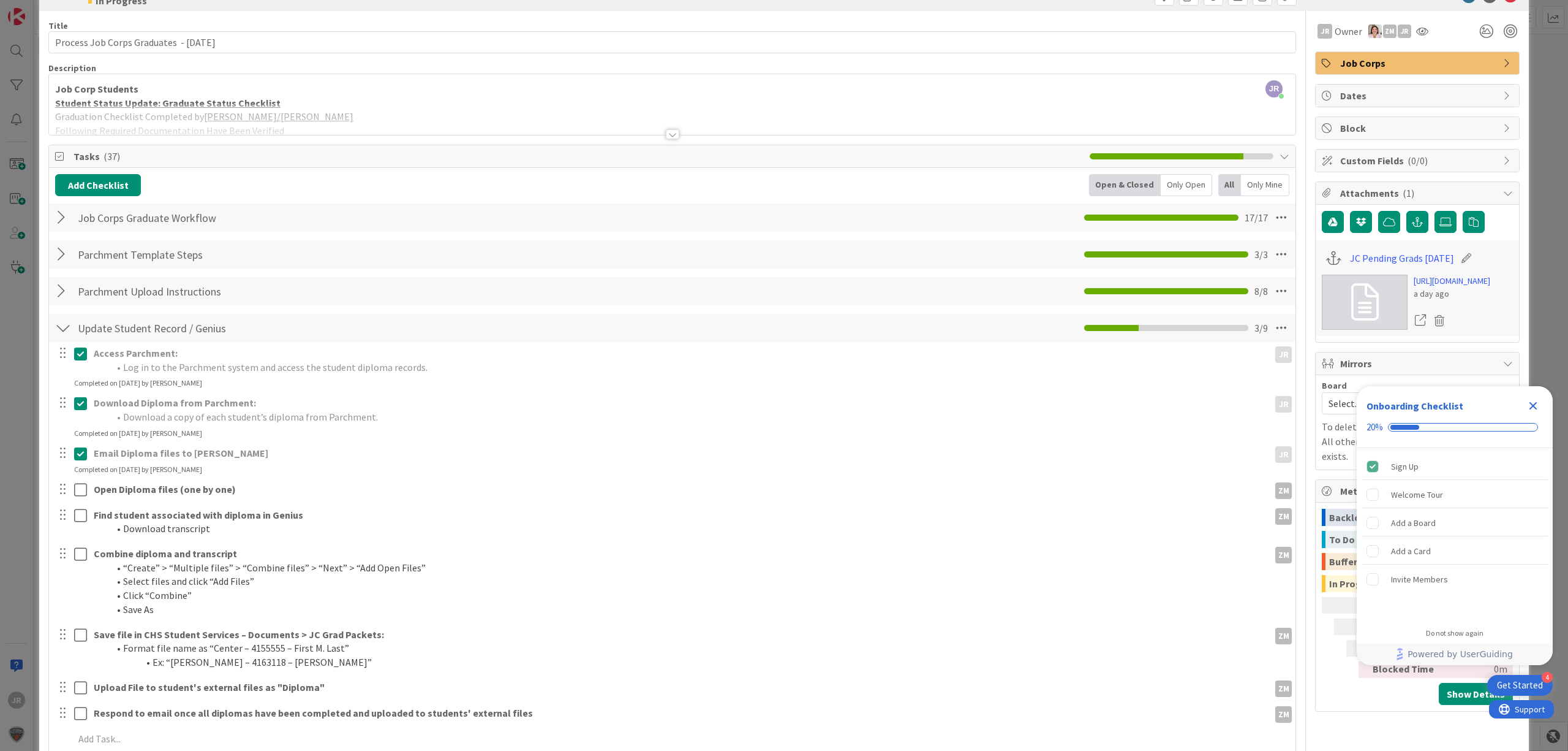
scroll to position [0, 0]
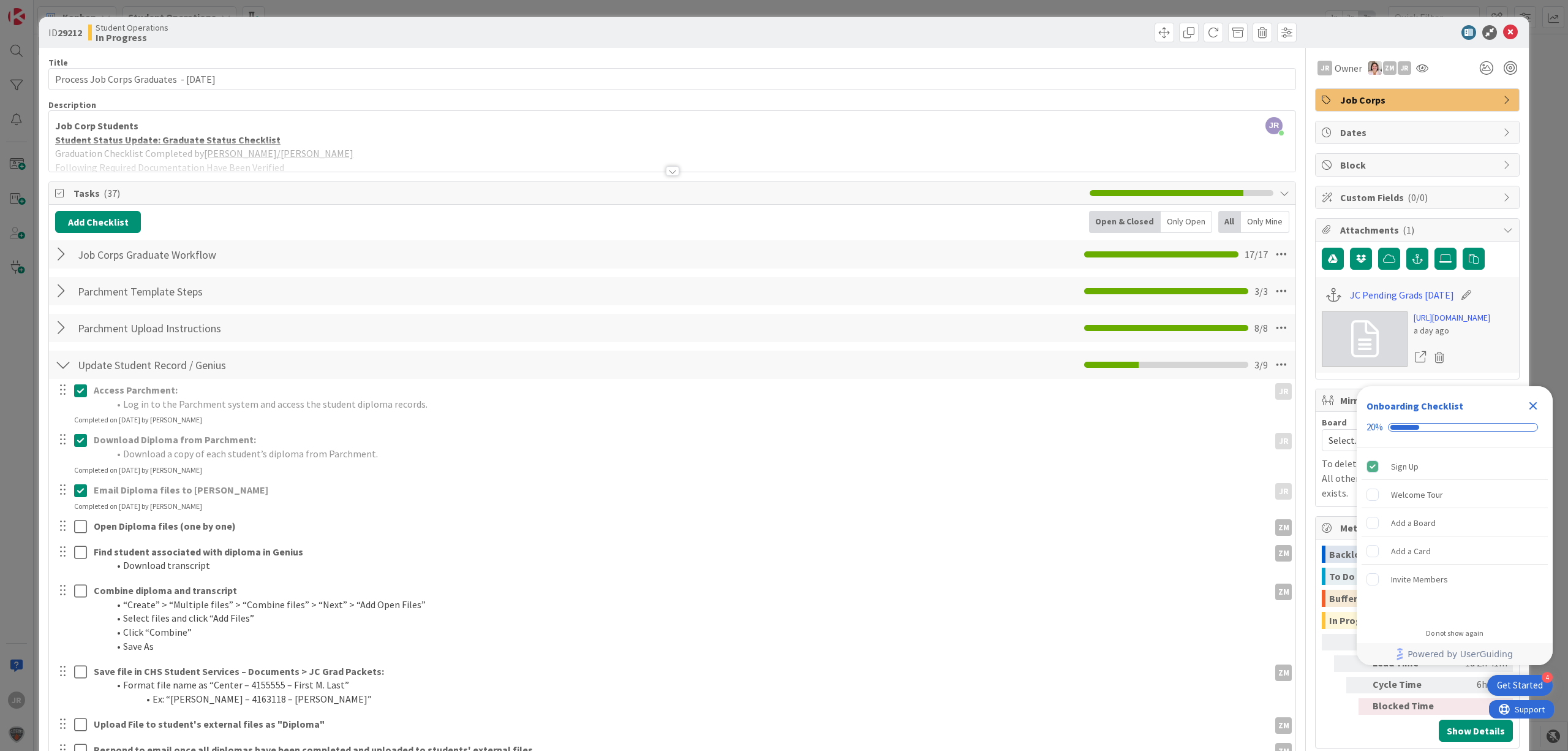
click at [1143, 8] on div "ID 29212 Student Operations In Progress Title 41 / 128 Process Job Corps Gradua…" at bounding box center [784, 376] width 1568 height 751
